Goal: Task Accomplishment & Management: Use online tool/utility

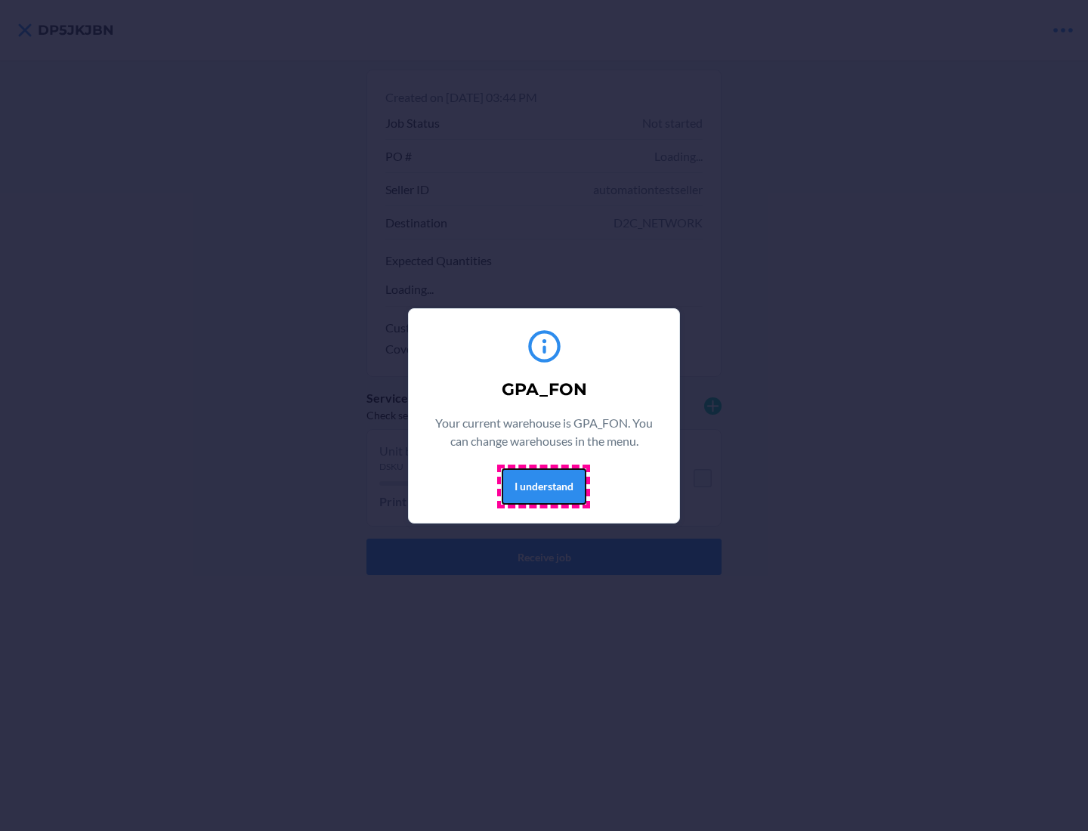
click at [543, 486] on button "I understand" at bounding box center [544, 487] width 85 height 36
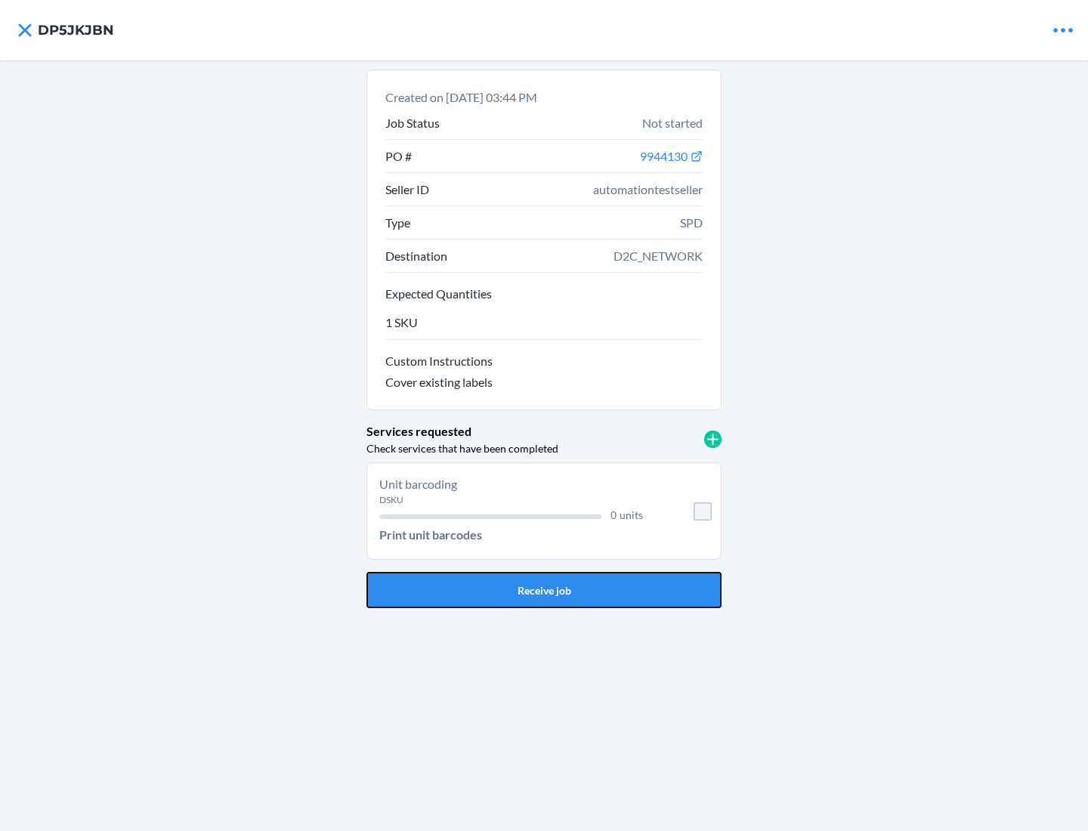
click at [544, 590] on button "Receive job" at bounding box center [544, 590] width 355 height 36
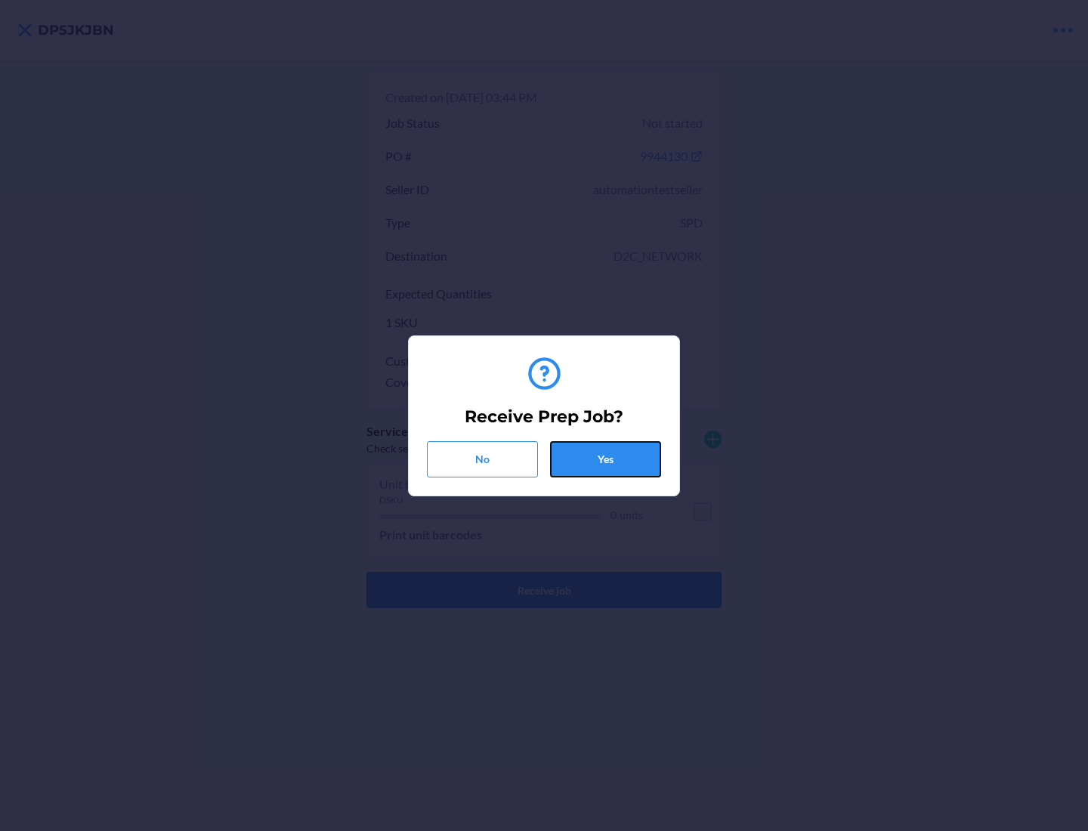
click at [605, 459] on button "Yes" at bounding box center [605, 459] width 111 height 36
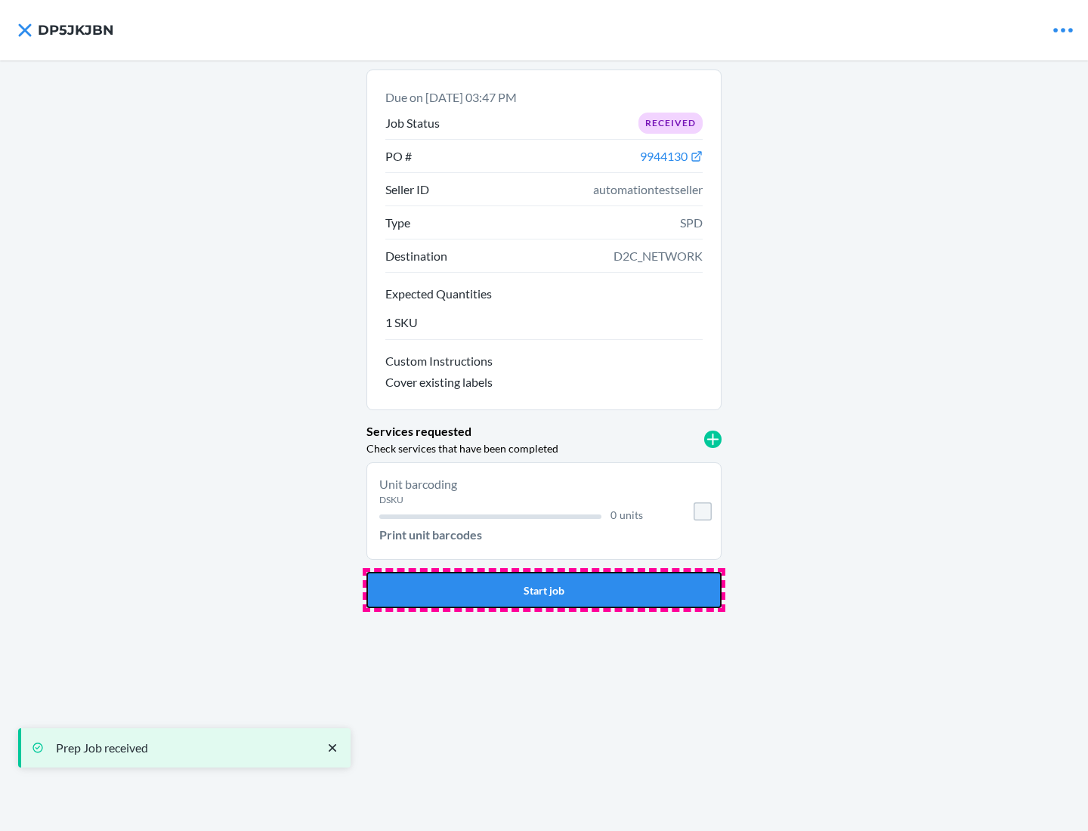
click at [544, 590] on button "Start job" at bounding box center [544, 590] width 355 height 36
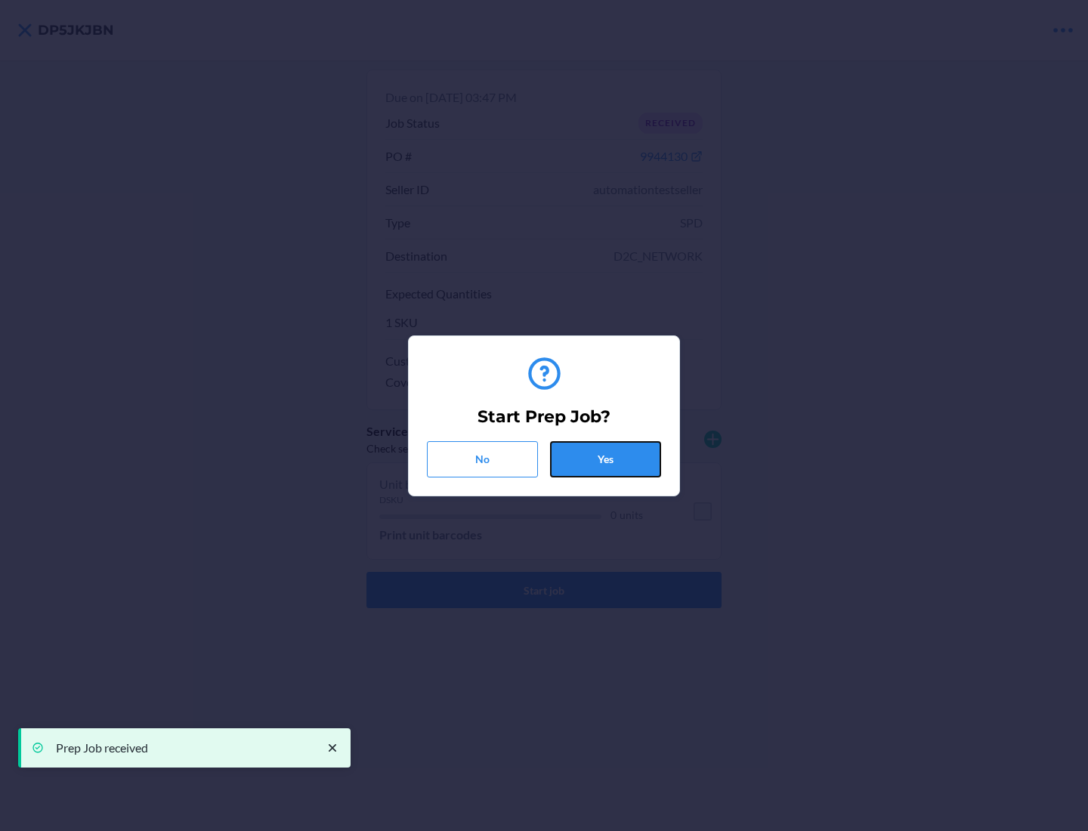
click at [605, 459] on button "Yes" at bounding box center [605, 459] width 111 height 36
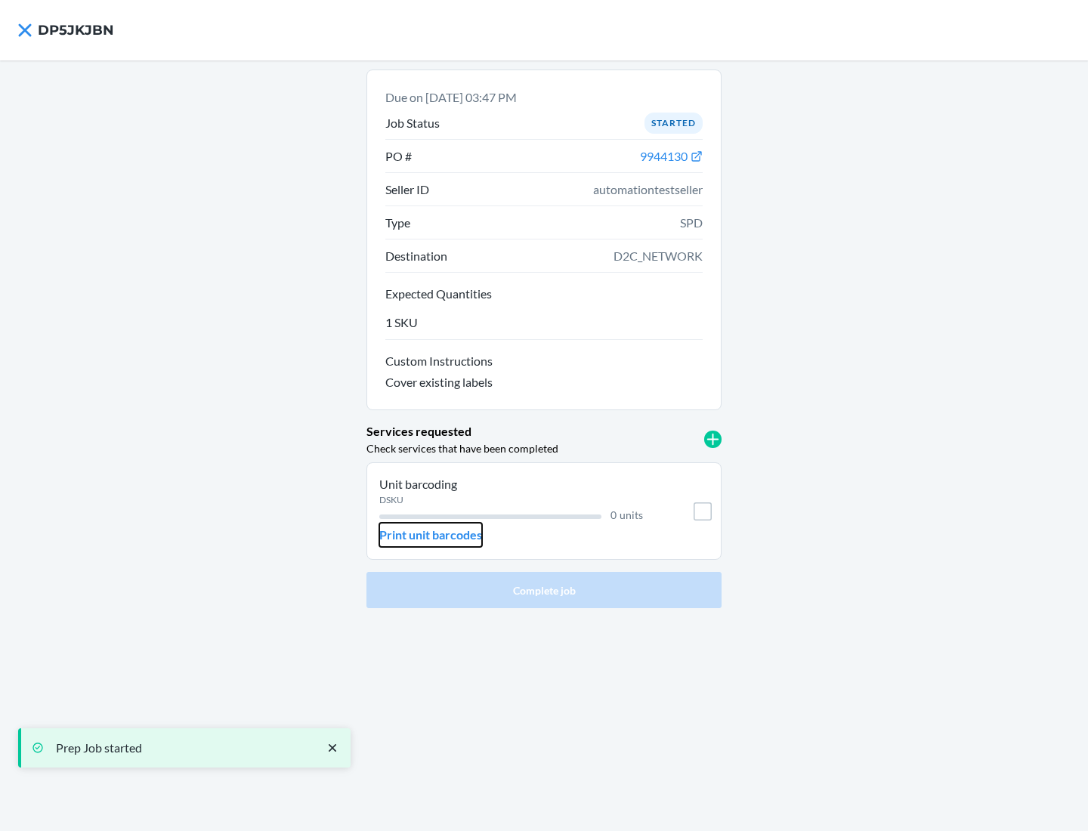
click at [431, 535] on p "Print unit barcodes" at bounding box center [430, 535] width 103 height 18
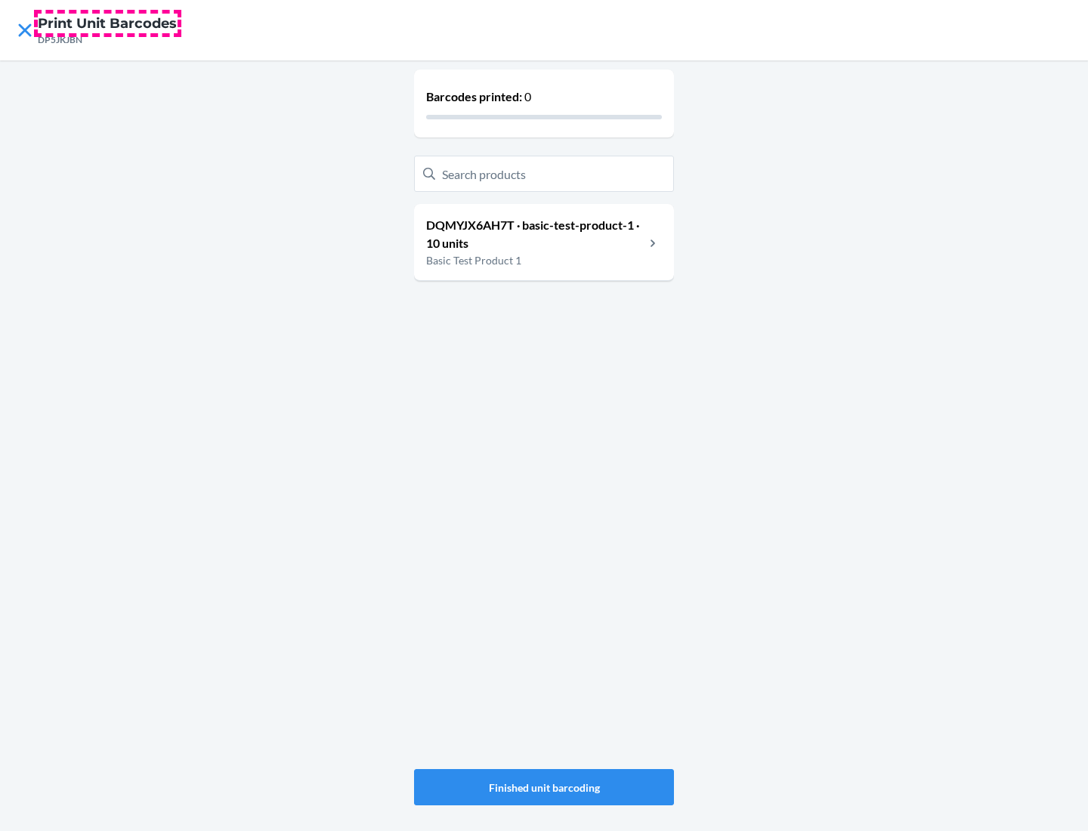
click at [107, 23] on h4 "Print Unit Barcodes" at bounding box center [107, 24] width 139 height 20
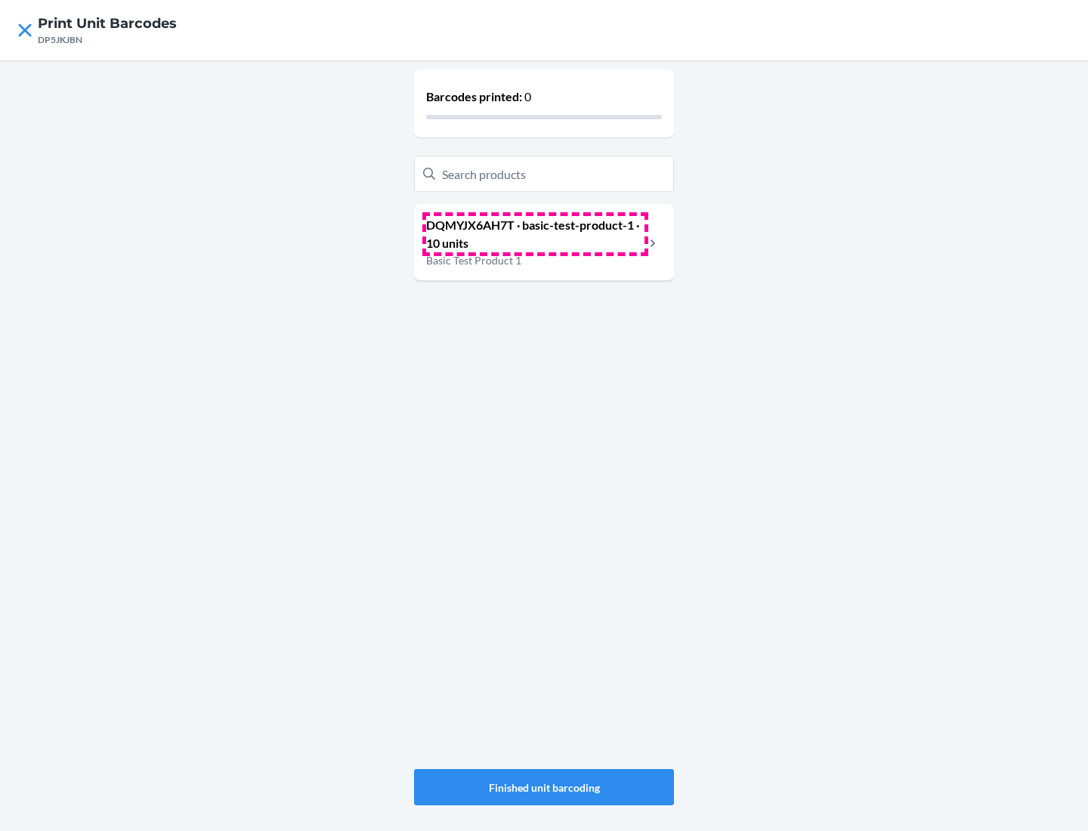
click at [535, 234] on p "DQMYJX6AH7T · basic-test-product-1 · 10 units" at bounding box center [535, 234] width 218 height 36
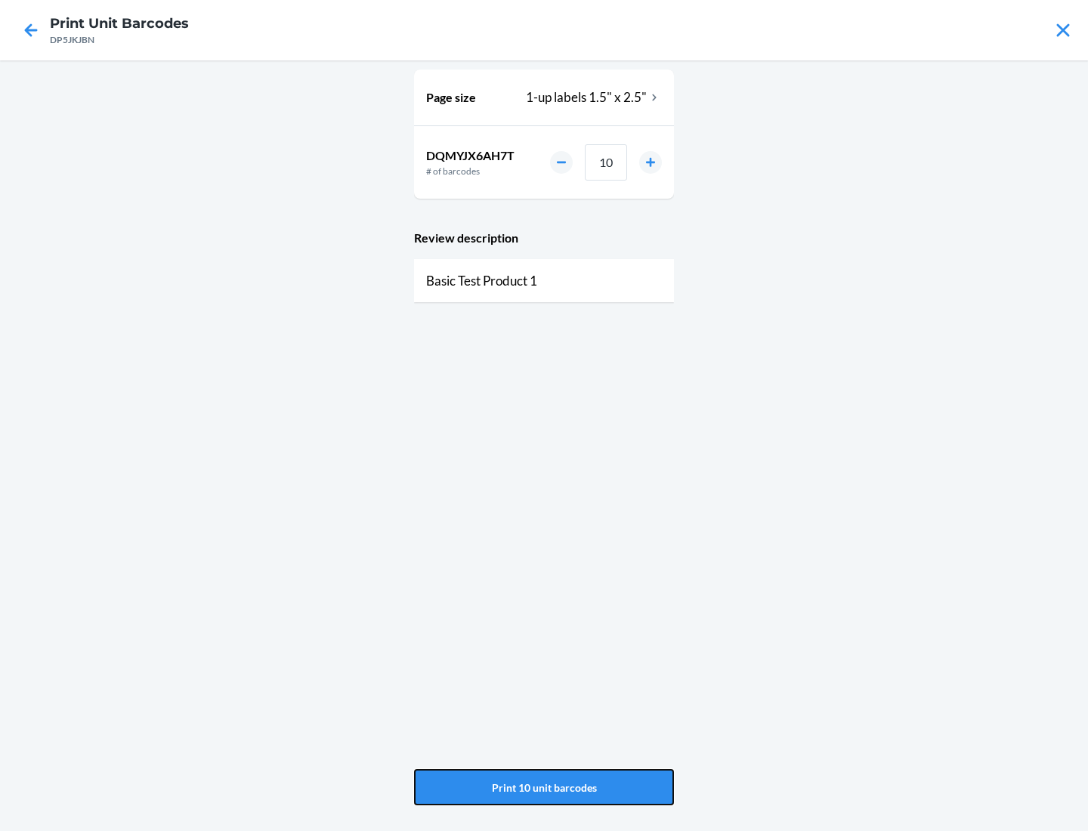
click at [544, 788] on button "Print 10 unit barcodes" at bounding box center [544, 787] width 260 height 36
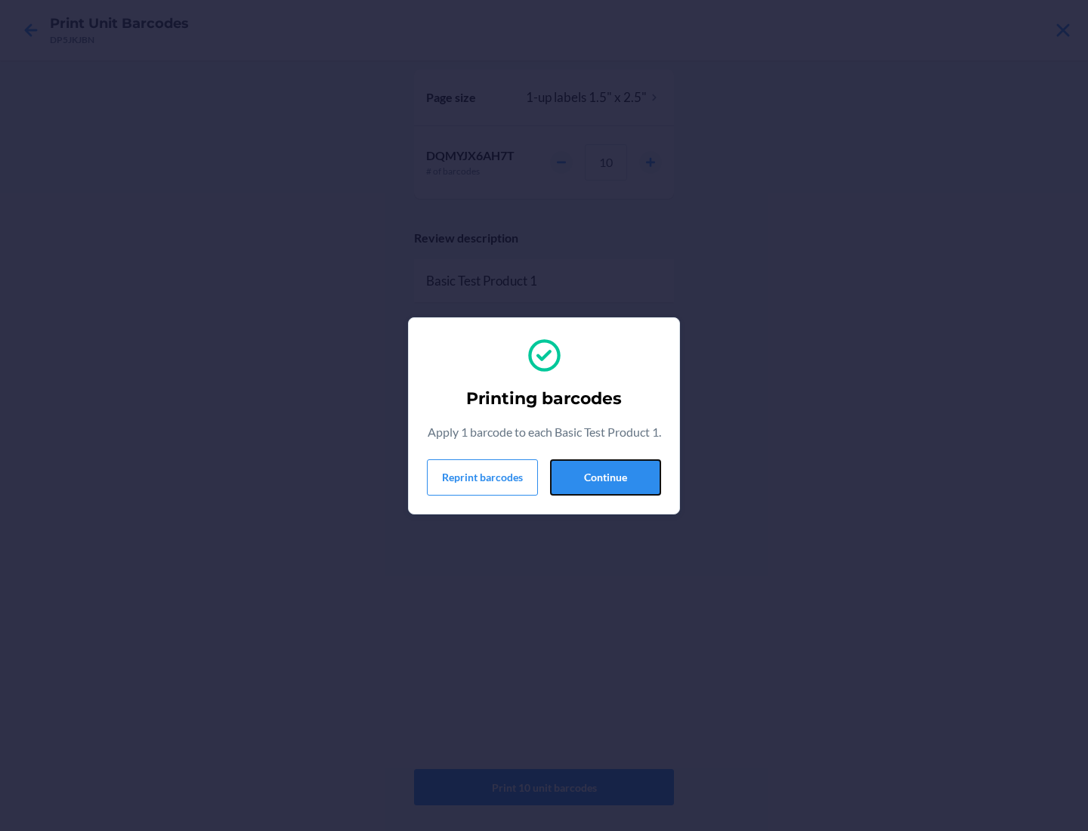
click at [605, 486] on button "Continue" at bounding box center [605, 478] width 111 height 36
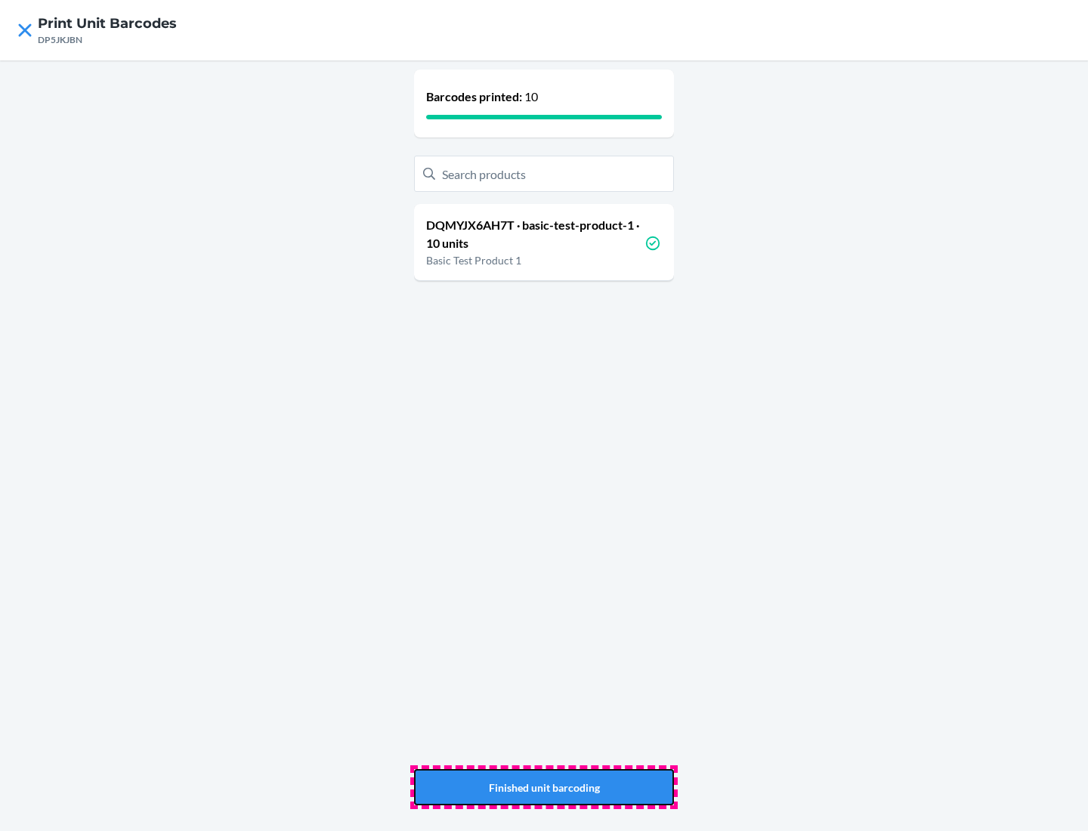
click at [544, 788] on button "Finished unit barcoding" at bounding box center [544, 787] width 260 height 36
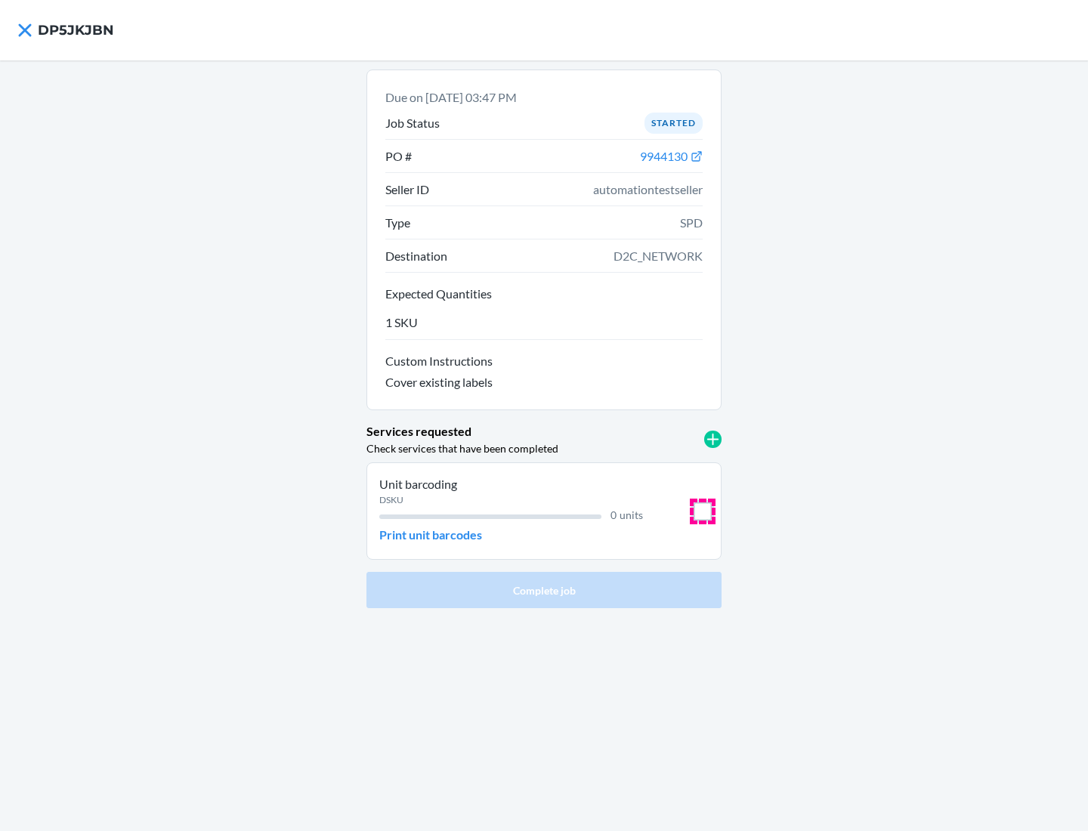
click at [703, 511] on input "checkbox" at bounding box center [703, 512] width 18 height 18
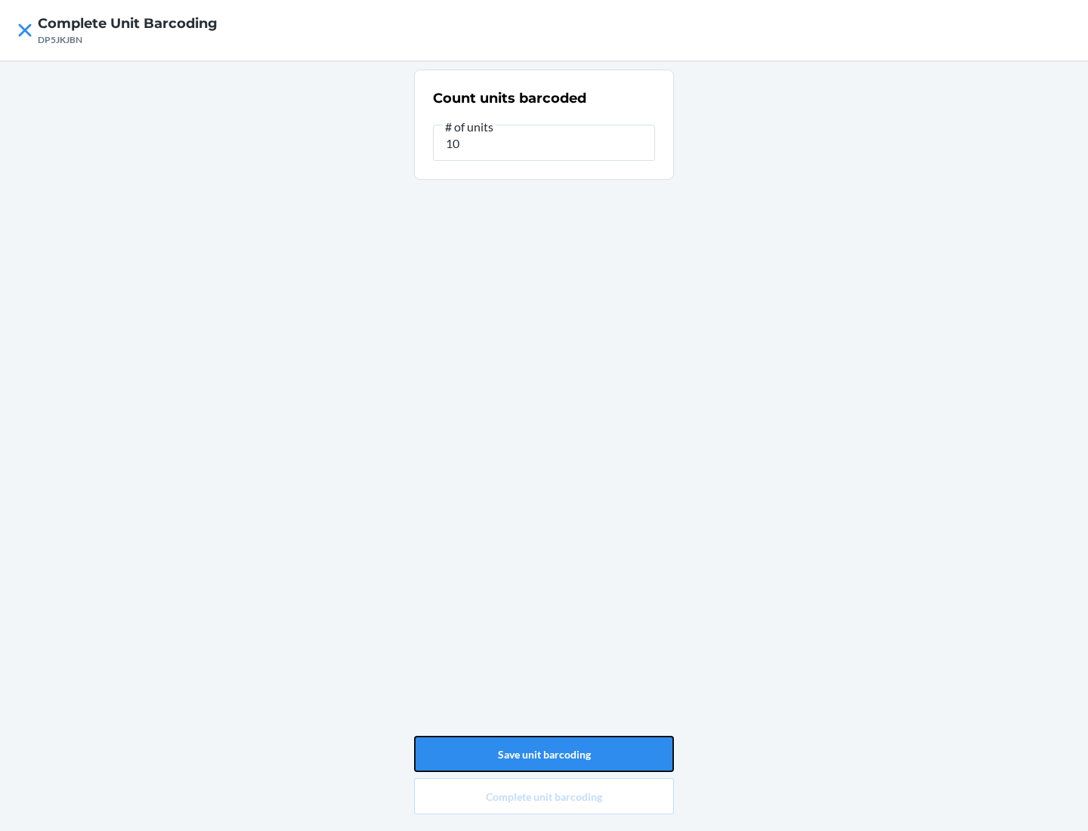
click at [544, 754] on button "Save unit barcoding" at bounding box center [544, 754] width 260 height 36
type input "0"
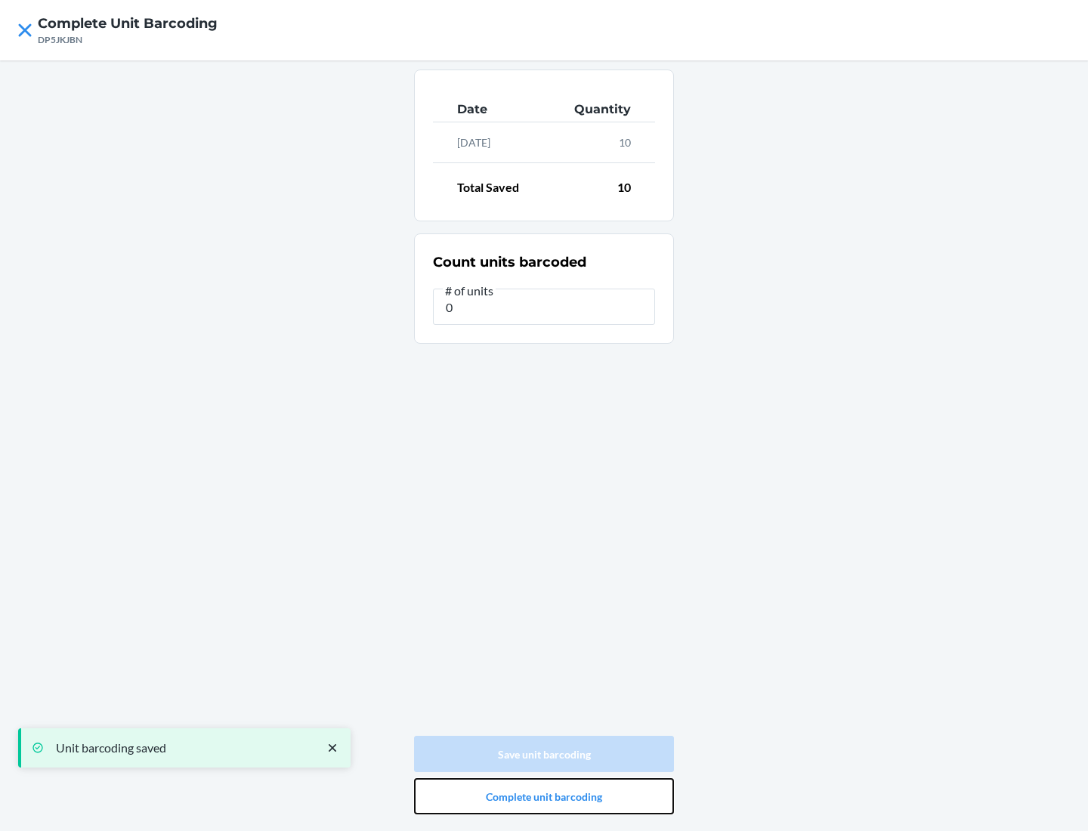
click at [544, 797] on button "Complete unit barcoding" at bounding box center [544, 797] width 260 height 36
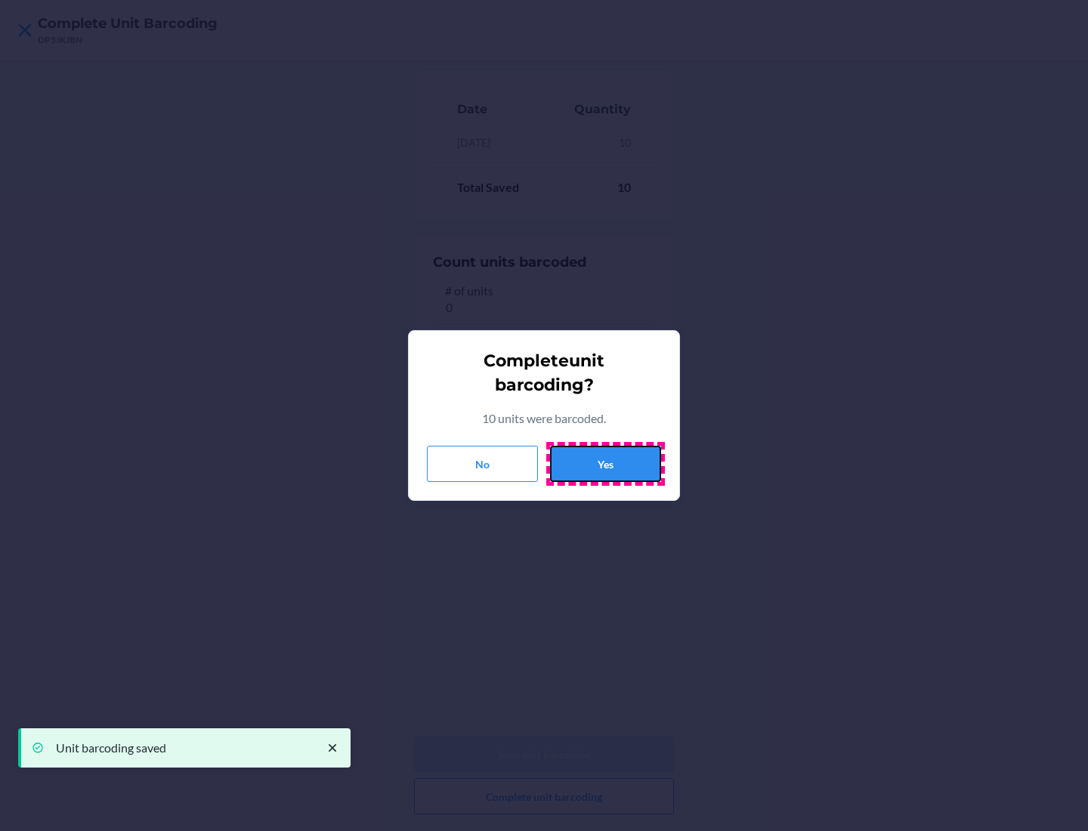
click at [605, 464] on button "Yes" at bounding box center [605, 464] width 111 height 36
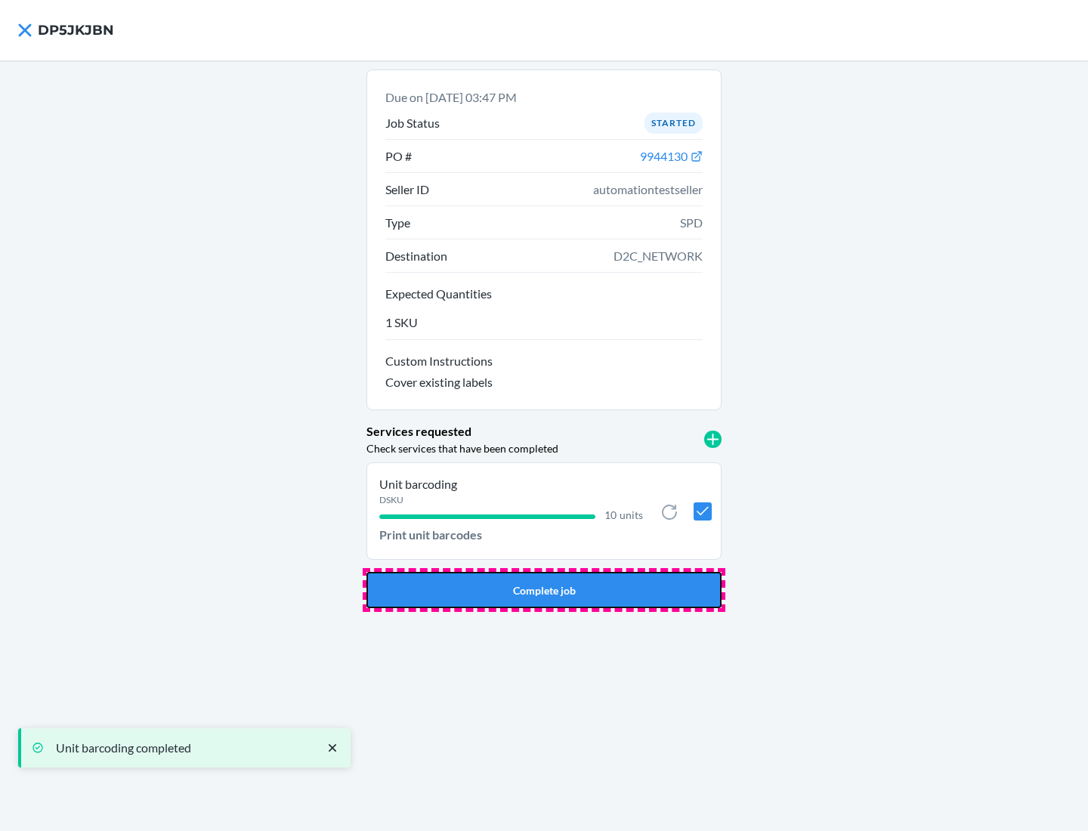
click at [544, 590] on button "Complete job" at bounding box center [544, 590] width 355 height 36
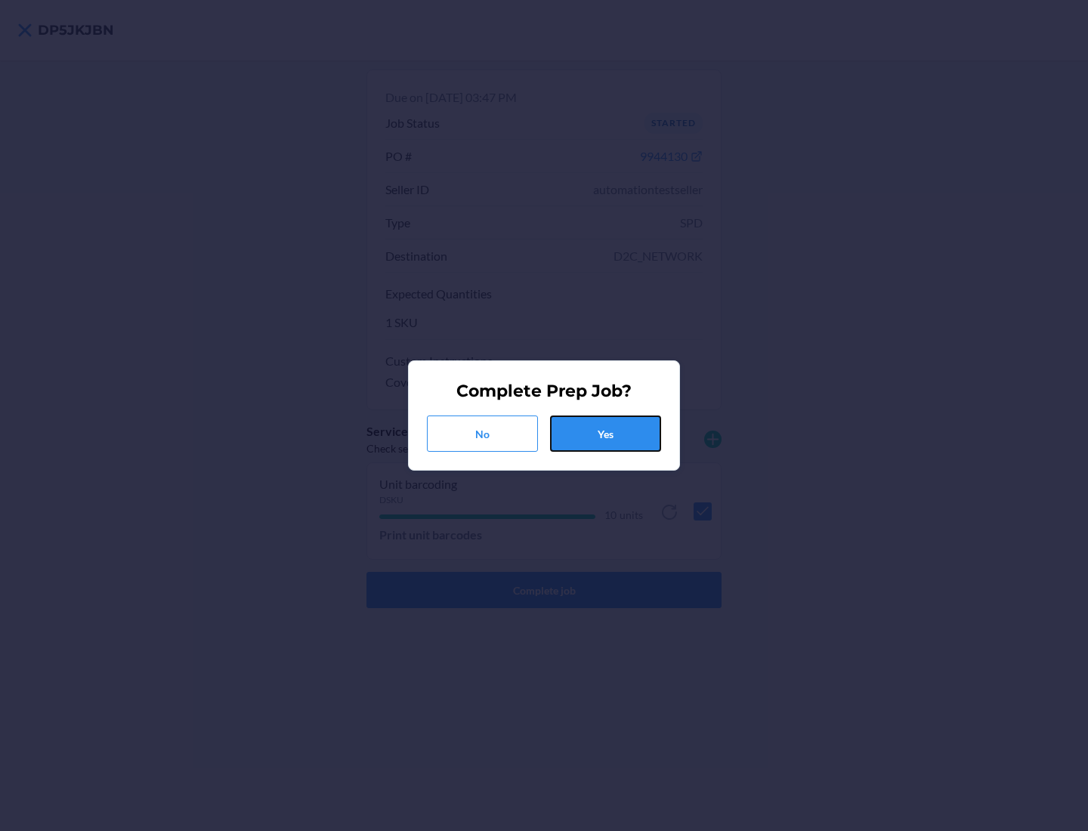
click at [605, 434] on button "Yes" at bounding box center [605, 434] width 111 height 36
